Goal: Navigation & Orientation: Find specific page/section

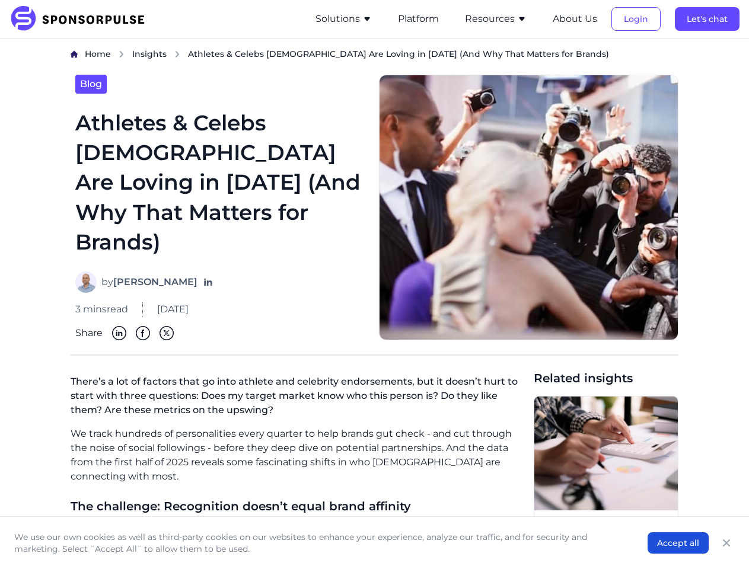
click at [346, 19] on button "Solutions" at bounding box center [343, 19] width 56 height 14
click at [420, 19] on button "Platform" at bounding box center [418, 19] width 41 height 14
click at [497, 19] on button "Resources" at bounding box center [496, 19] width 62 height 14
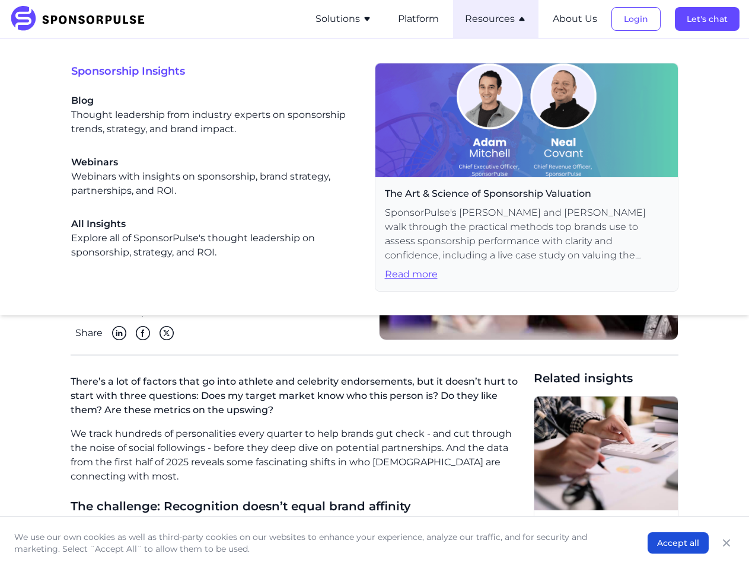
click at [576, 19] on button "About Us" at bounding box center [575, 19] width 44 height 14
click at [637, 19] on button "Login" at bounding box center [635, 19] width 49 height 24
click at [707, 19] on button "Let's chat" at bounding box center [707, 19] width 65 height 24
click at [678, 543] on button "Accept all" at bounding box center [677, 542] width 61 height 21
